Goal: Communication & Community: Answer question/provide support

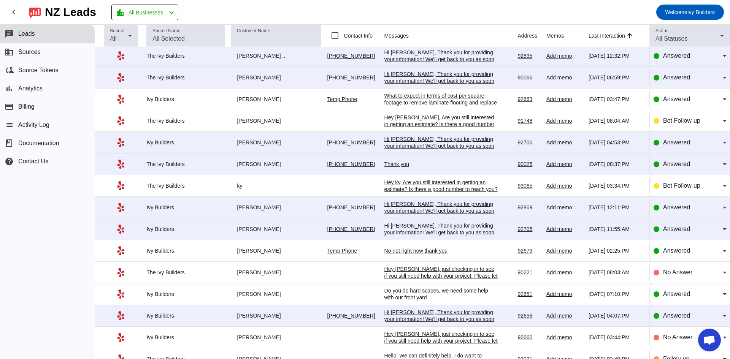
scroll to position [152, 0]
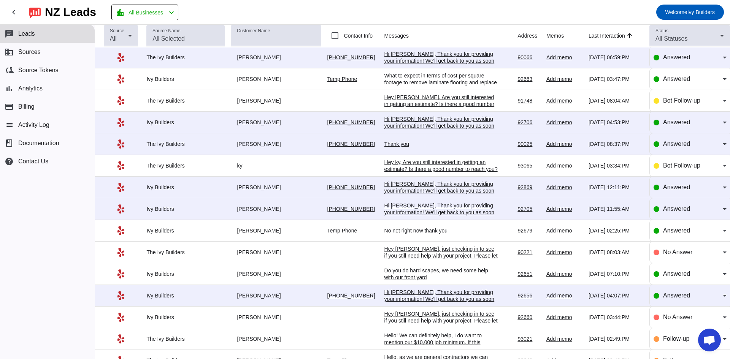
click at [447, 296] on div "Hi [PERSON_NAME], Thank you for providing your information! We'll get back to y…" at bounding box center [442, 299] width 114 height 21
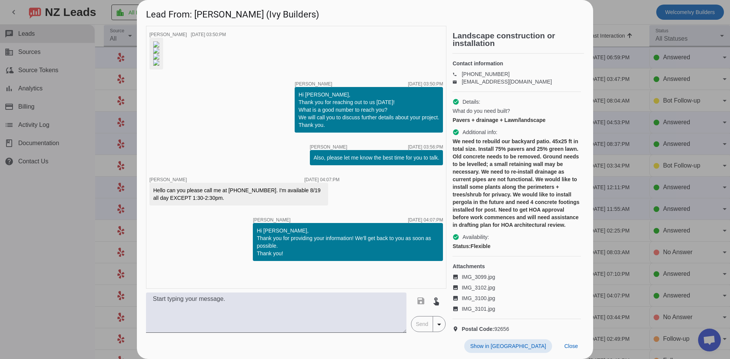
scroll to position [0, 0]
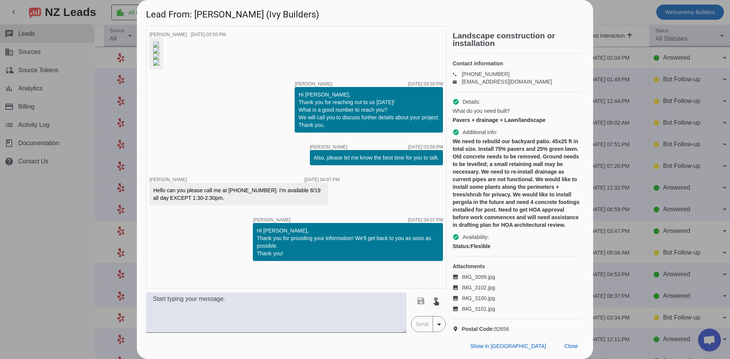
click at [505, 213] on div "We need to rebuild our backyard patio. 45x25 ft in total size. Install 75% pave…" at bounding box center [517, 183] width 129 height 91
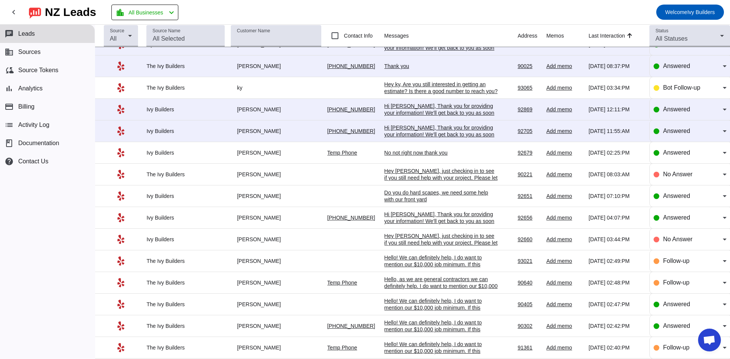
scroll to position [230, 0]
click at [483, 194] on div "Do you do hard scapes, we need some help with our front yard" at bounding box center [442, 197] width 114 height 14
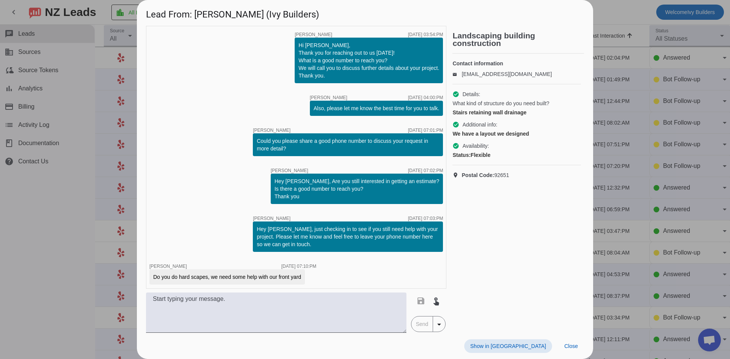
scroll to position [2, 0]
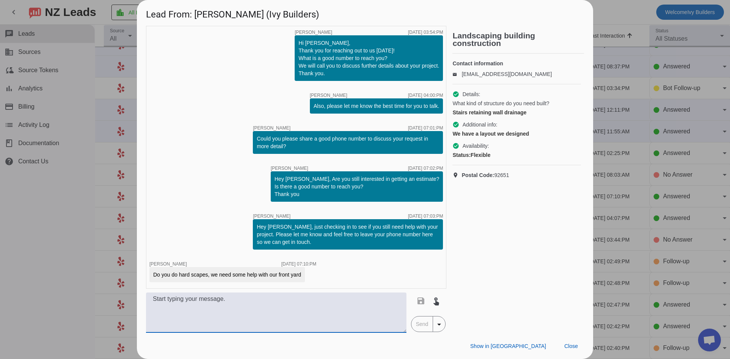
click at [291, 304] on textarea at bounding box center [276, 313] width 261 height 40
type textarea "Hello, yes we do offer hard scapes. How many square feet are you needing?"
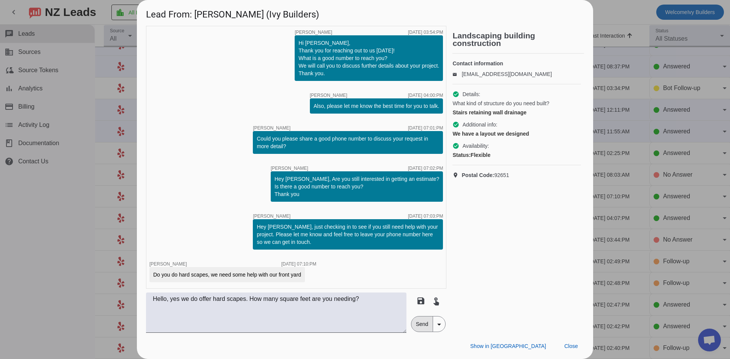
click at [417, 325] on span "Send" at bounding box center [423, 324] width 22 height 15
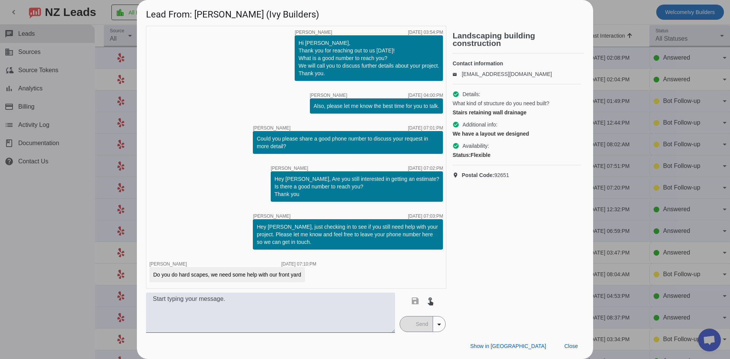
scroll to position [35, 0]
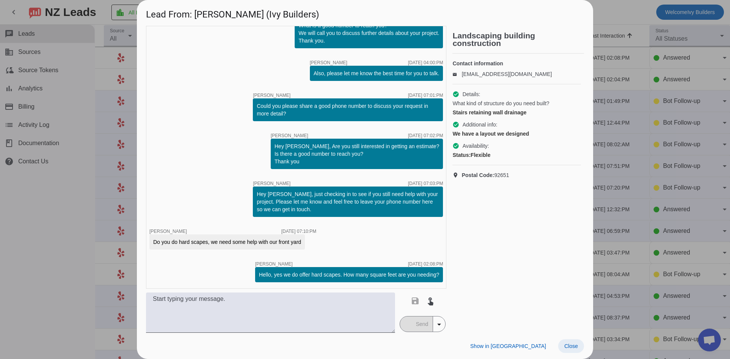
click at [573, 350] on span at bounding box center [571, 347] width 26 height 14
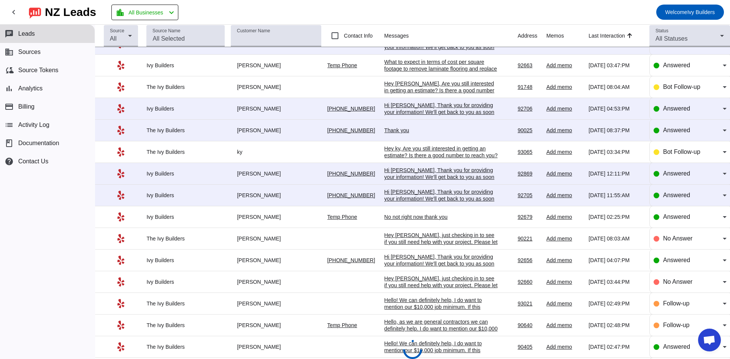
scroll to position [203, 0]
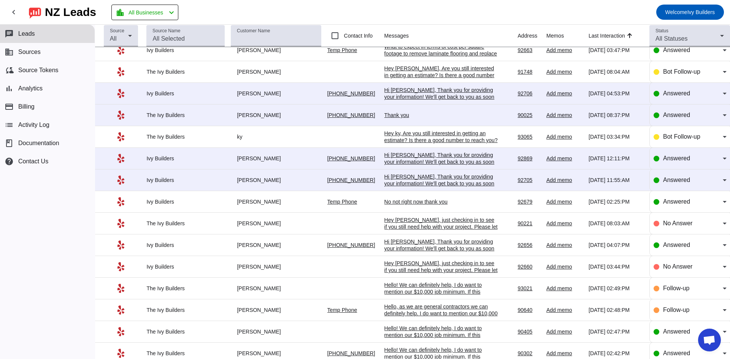
click at [417, 200] on div "No not right now thank you" at bounding box center [442, 202] width 114 height 7
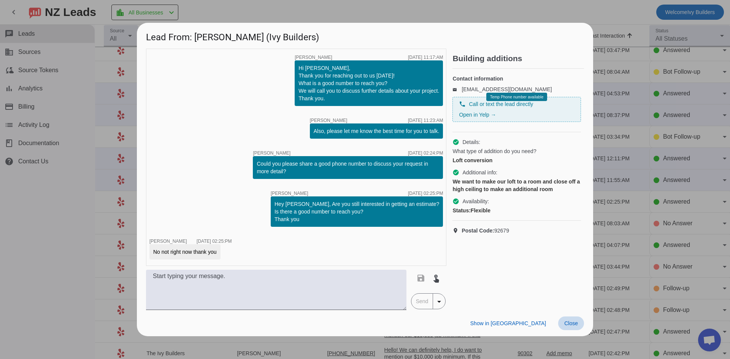
click at [580, 324] on span at bounding box center [571, 324] width 26 height 14
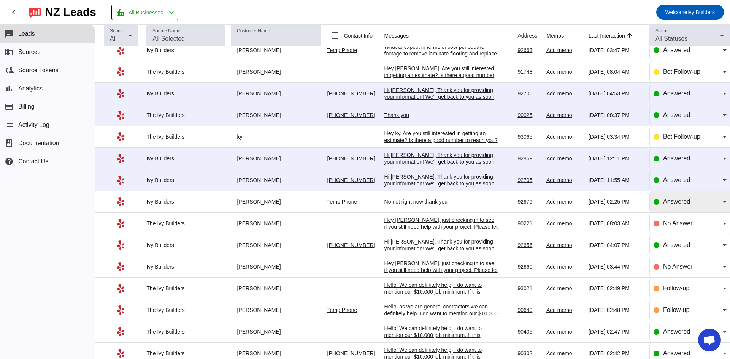
click at [678, 199] on span "Answered" at bounding box center [676, 202] width 27 height 6
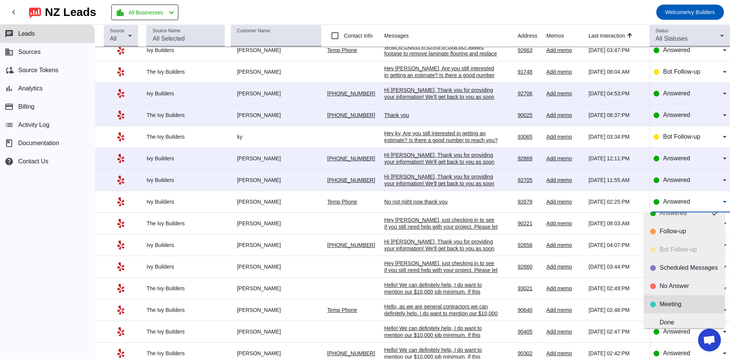
scroll to position [18, 0]
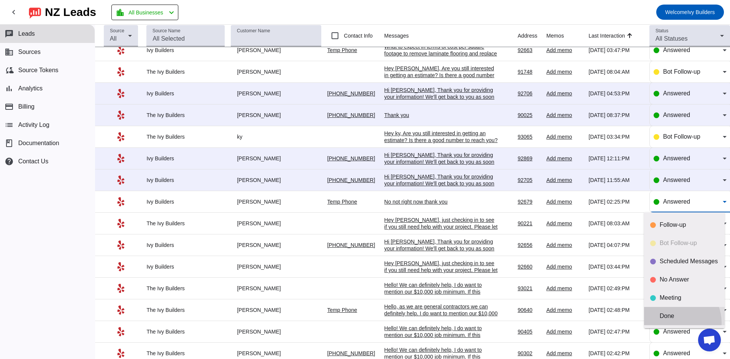
click at [673, 323] on mat-option "Done" at bounding box center [684, 316] width 81 height 18
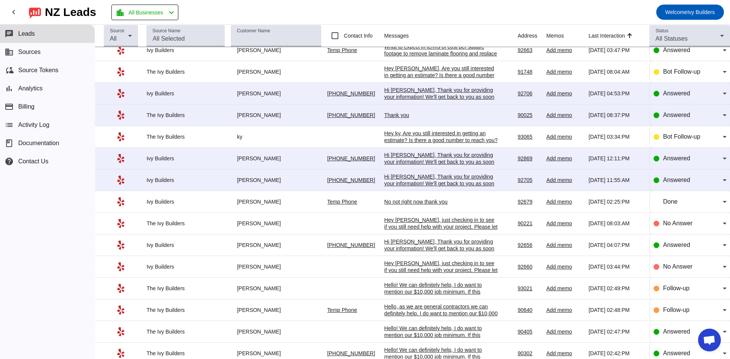
click at [460, 245] on div "Hi [PERSON_NAME], Thank you for providing your information! We'll get back to y…" at bounding box center [442, 248] width 114 height 21
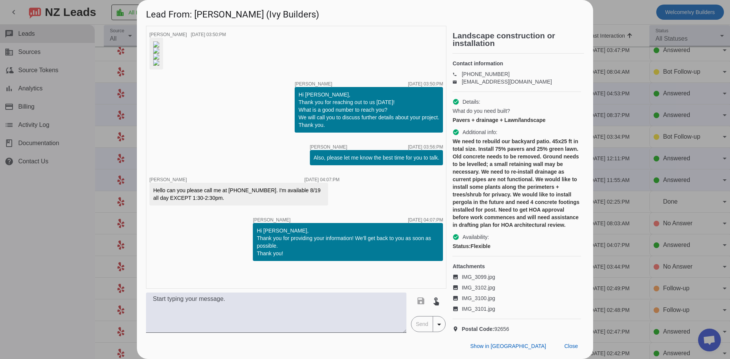
scroll to position [137, 0]
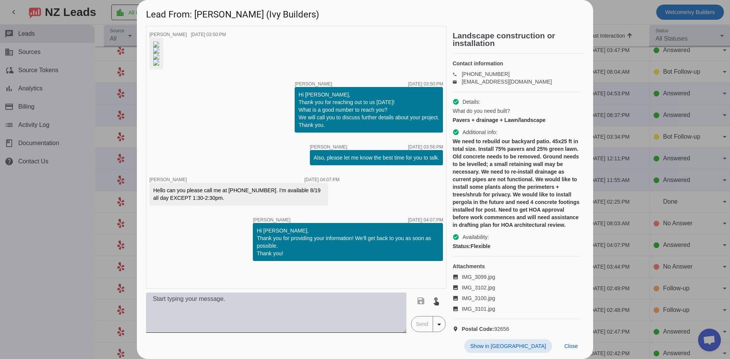
click at [235, 298] on textarea at bounding box center [276, 313] width 261 height 40
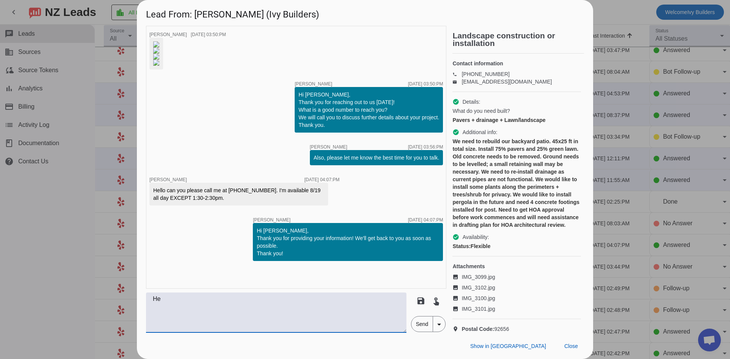
type textarea "H"
click at [571, 350] on span "Close" at bounding box center [571, 346] width 14 height 6
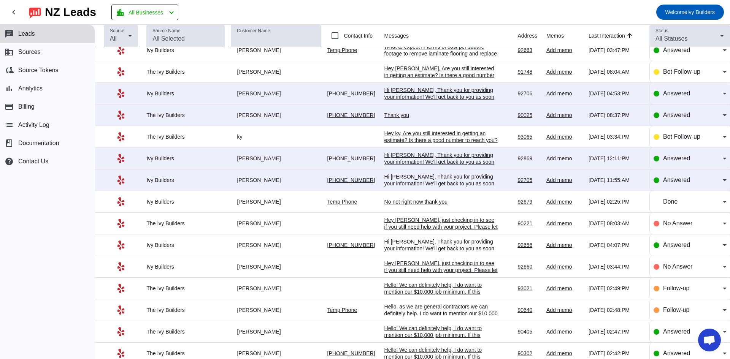
click at [459, 216] on td "Hey [PERSON_NAME], just checking in to see if you still need help with your pro…" at bounding box center [452, 224] width 134 height 22
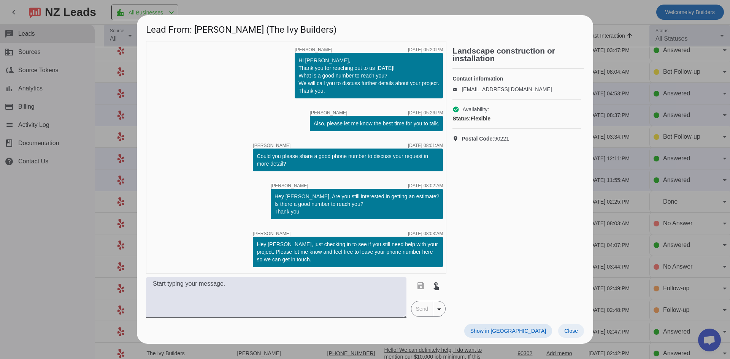
click at [563, 329] on span at bounding box center [571, 331] width 26 height 14
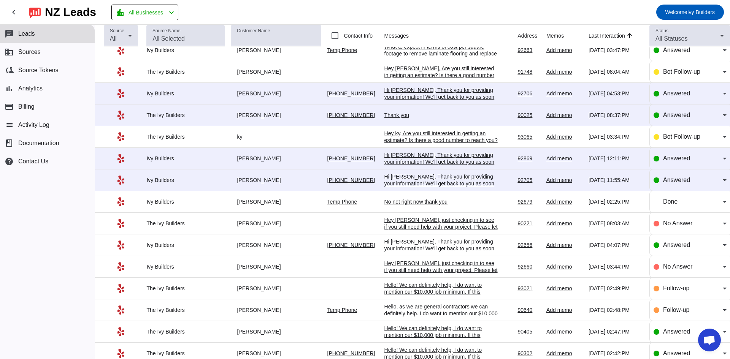
click at [435, 245] on div "Hi [PERSON_NAME], Thank you for providing your information! We'll get back to y…" at bounding box center [442, 248] width 114 height 21
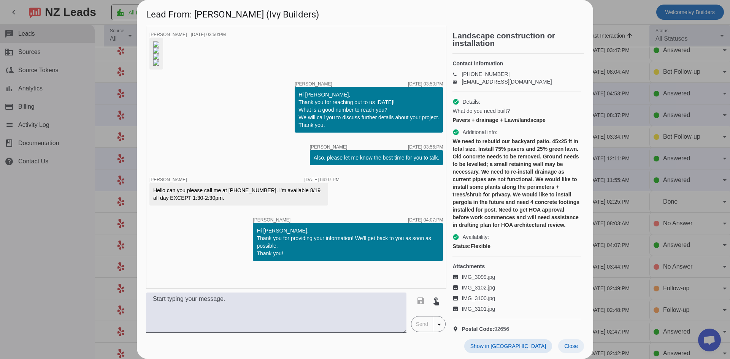
click at [565, 345] on span "Close" at bounding box center [571, 346] width 14 height 6
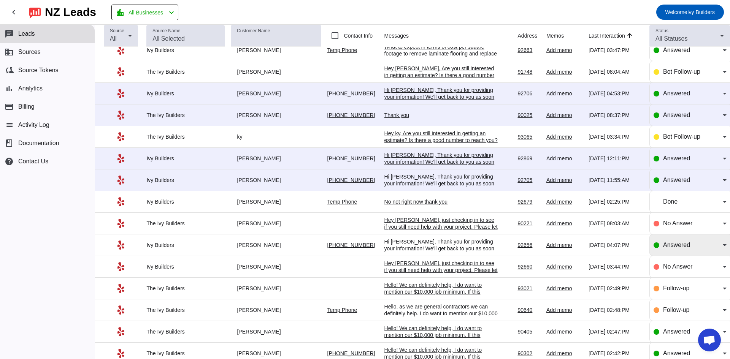
click at [666, 240] on div "Answered" at bounding box center [690, 245] width 73 height 21
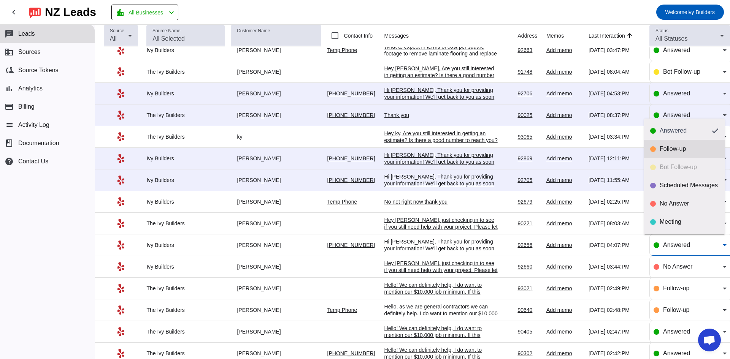
click at [669, 149] on div "Follow-up" at bounding box center [689, 149] width 59 height 8
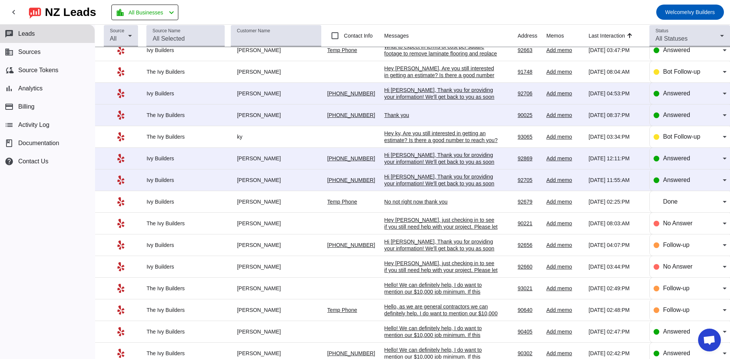
click at [449, 179] on div "Hi [PERSON_NAME], Thank you for providing your information! We'll get back to y…" at bounding box center [442, 183] width 114 height 21
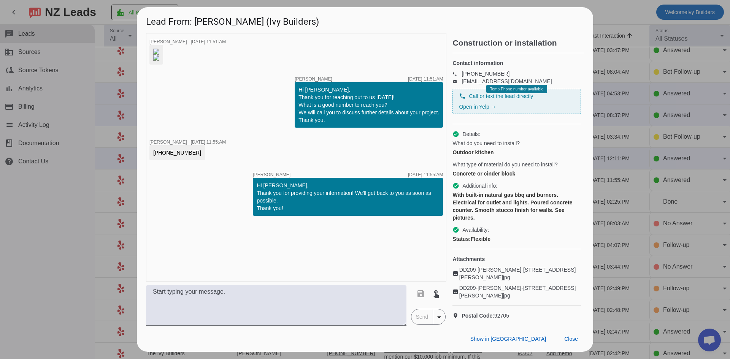
scroll to position [0, 0]
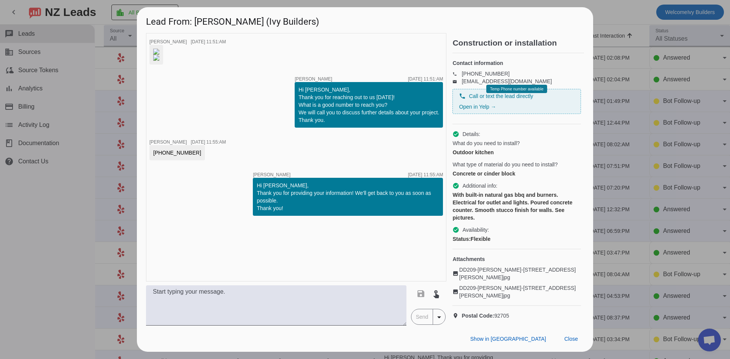
click at [171, 132] on div "timer close [PERSON_NAME] [DATE] 11:51:AM timer close [PERSON_NAME] [DATE] 11:5…" at bounding box center [296, 157] width 300 height 249
click at [571, 342] on span "Close" at bounding box center [571, 339] width 14 height 6
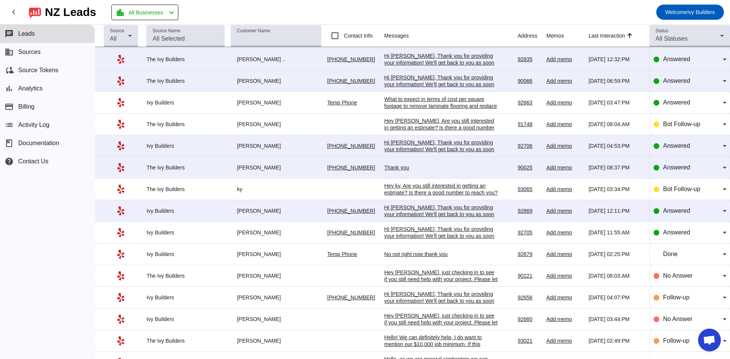
scroll to position [152, 0]
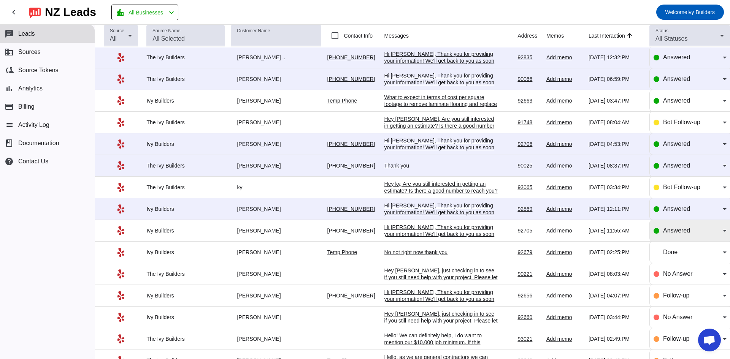
click at [667, 228] on span "Answered" at bounding box center [676, 230] width 27 height 6
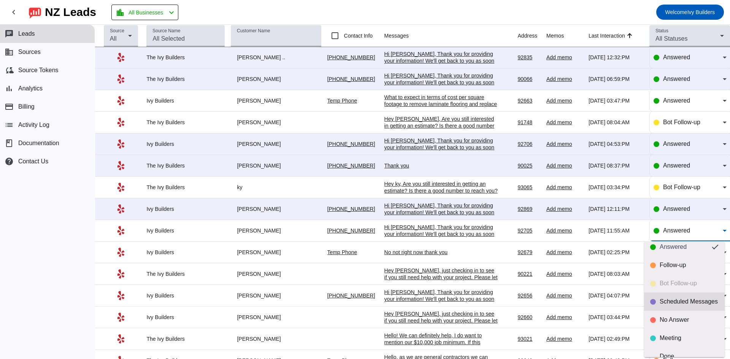
scroll to position [0, 0]
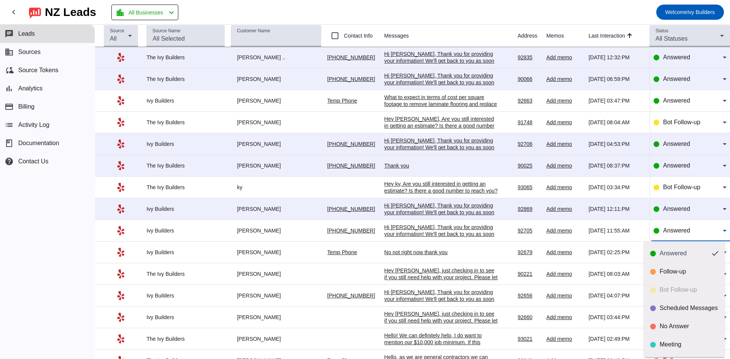
click at [481, 254] on div at bounding box center [365, 179] width 730 height 359
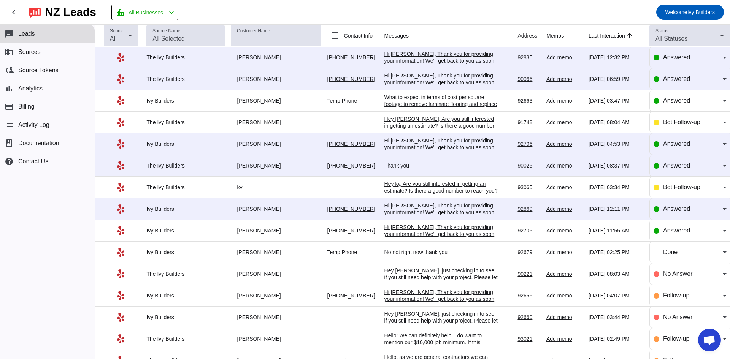
click at [465, 234] on div "Hi [PERSON_NAME], Thank you for providing your information! We'll get back to y…" at bounding box center [442, 234] width 114 height 21
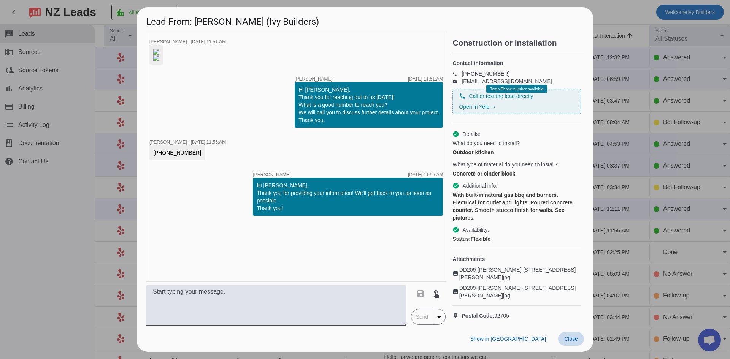
click at [572, 342] on span "Close" at bounding box center [571, 339] width 14 height 6
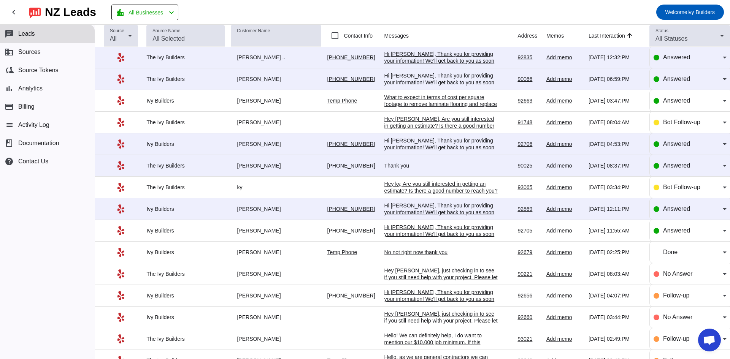
click at [453, 210] on div "Hi [PERSON_NAME], Thank you for providing your information! We'll get back to y…" at bounding box center [442, 212] width 114 height 21
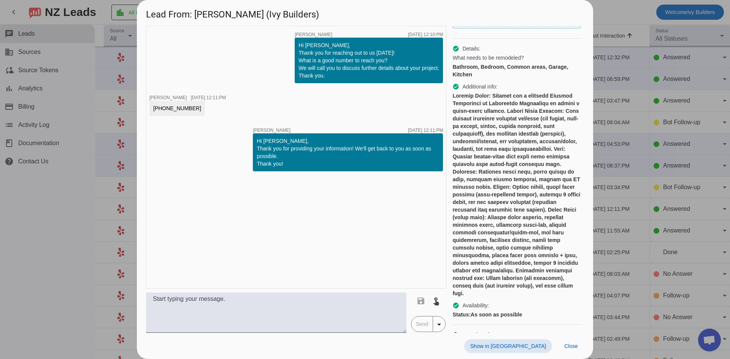
scroll to position [102, 0]
